Goal: Task Accomplishment & Management: Manage account settings

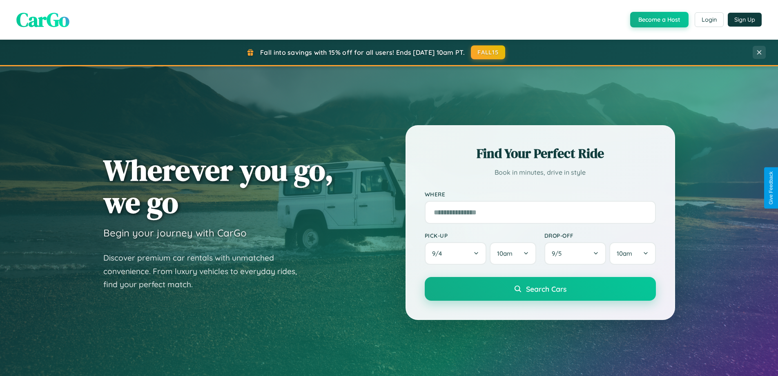
scroll to position [352, 0]
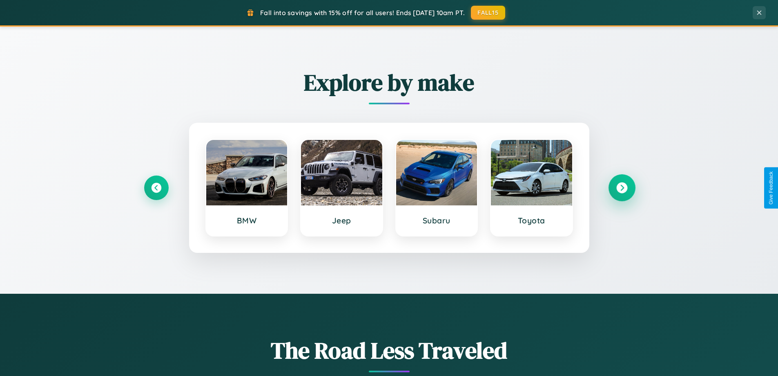
click at [622, 188] on icon at bounding box center [622, 187] width 11 height 11
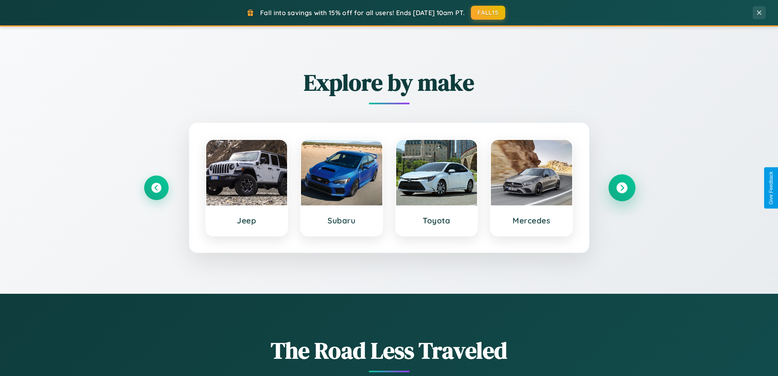
click at [622, 188] on icon at bounding box center [622, 187] width 11 height 11
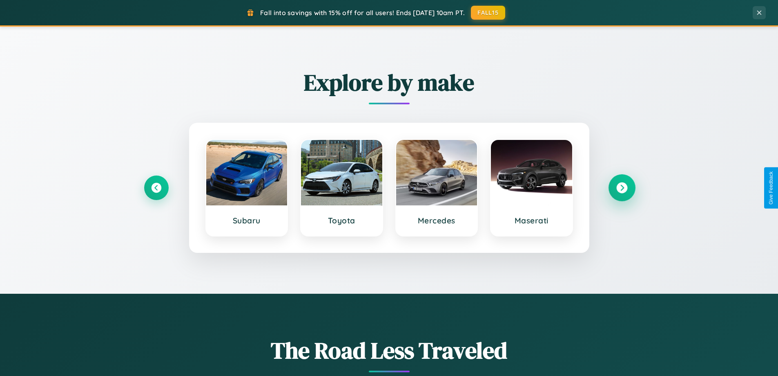
click at [622, 188] on icon at bounding box center [622, 187] width 11 height 11
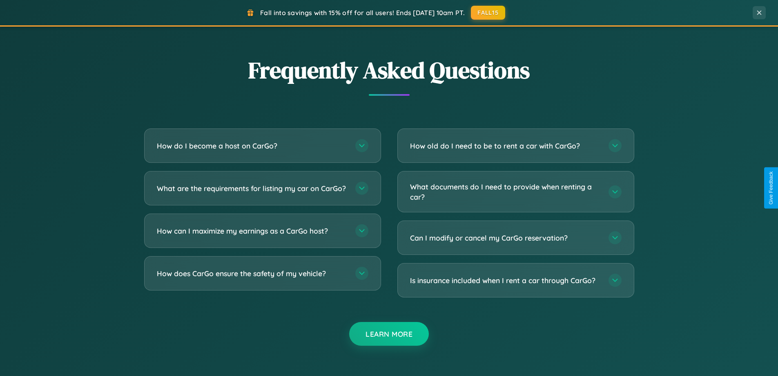
scroll to position [1572, 0]
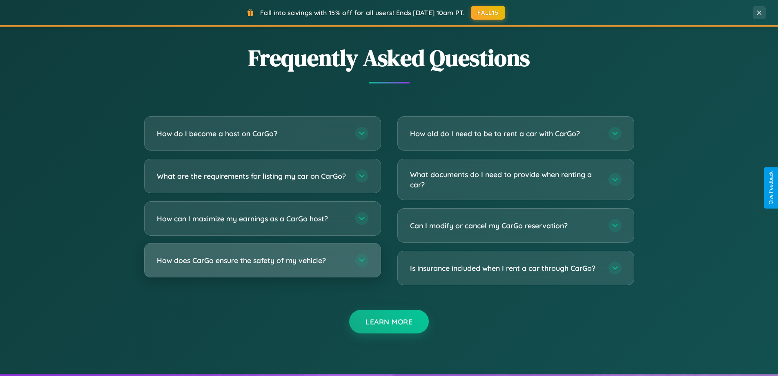
click at [262, 265] on h3 "How does CarGo ensure the safety of my vehicle?" at bounding box center [252, 260] width 190 height 10
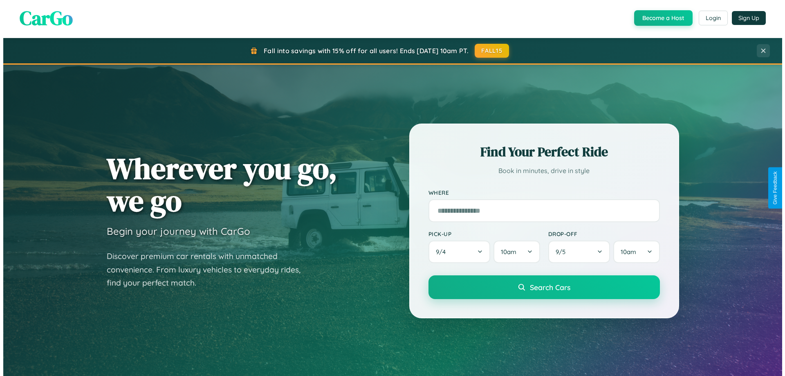
scroll to position [0, 0]
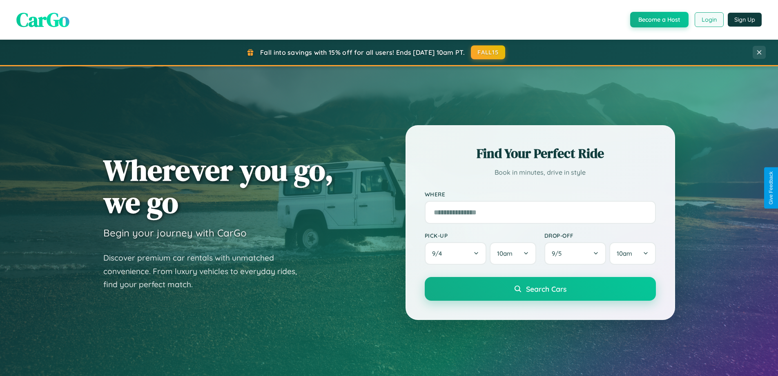
click at [709, 20] on button "Login" at bounding box center [709, 19] width 29 height 15
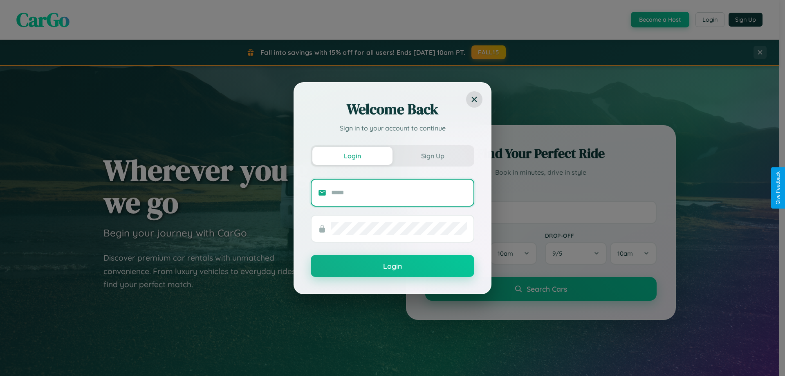
click at [399, 192] on input "text" at bounding box center [399, 192] width 136 height 13
type input "**********"
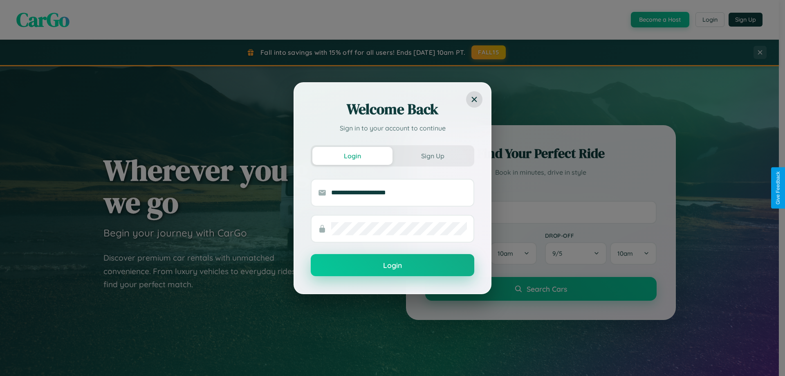
click at [392, 265] on button "Login" at bounding box center [392, 265] width 163 height 22
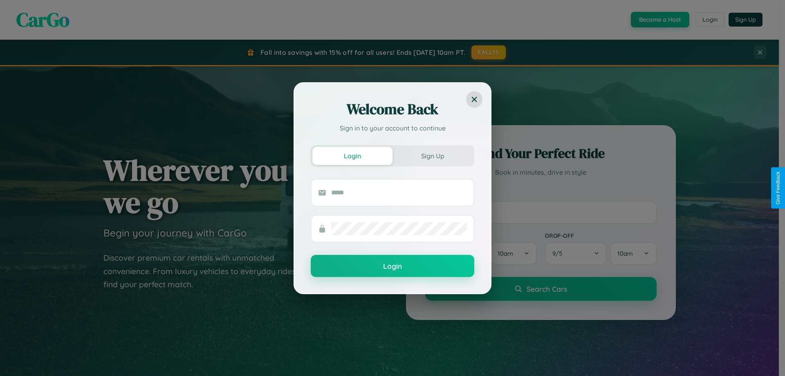
scroll to position [24, 0]
